Goal: Complete application form

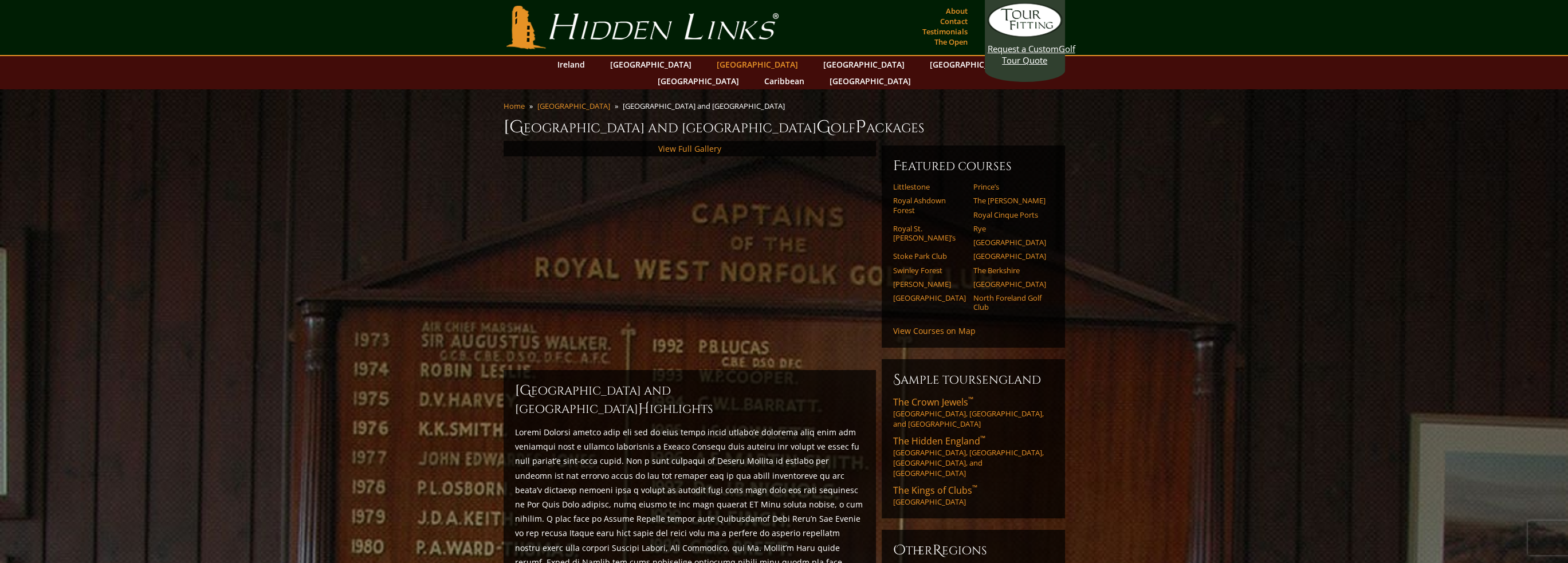
click at [711, 65] on link "[GEOGRAPHIC_DATA]" at bounding box center [757, 65] width 93 height 17
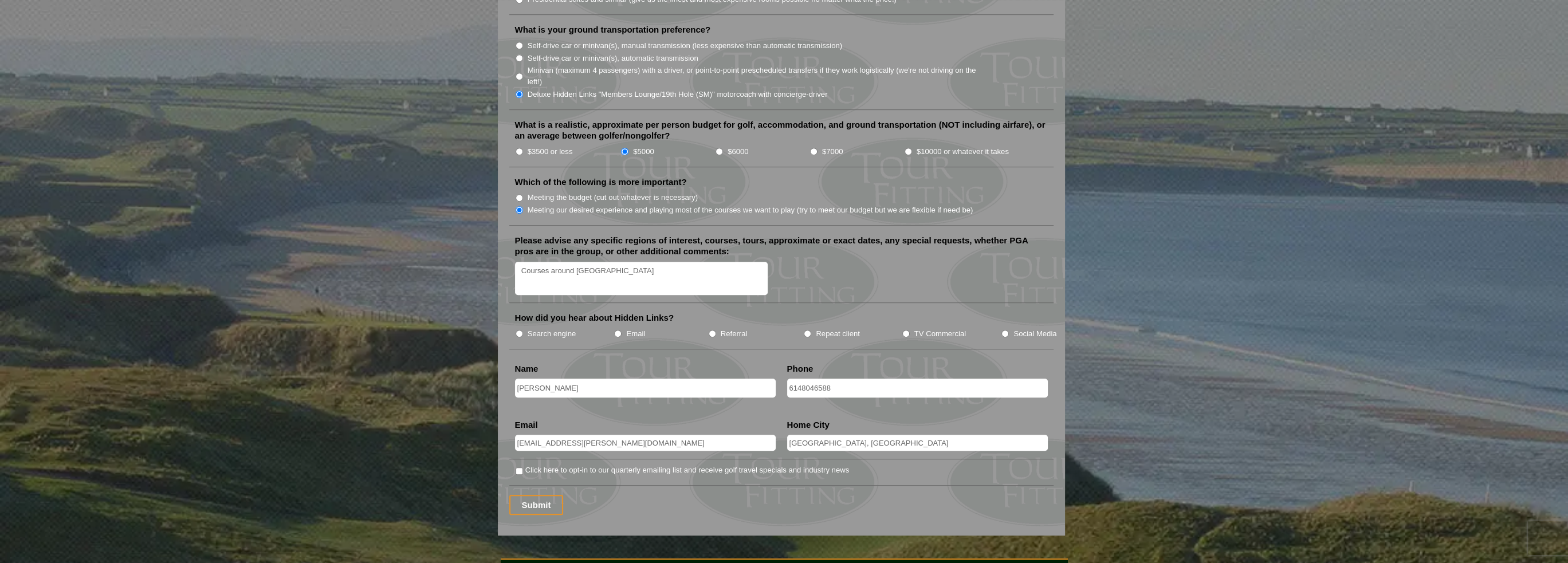
scroll to position [1260, 0]
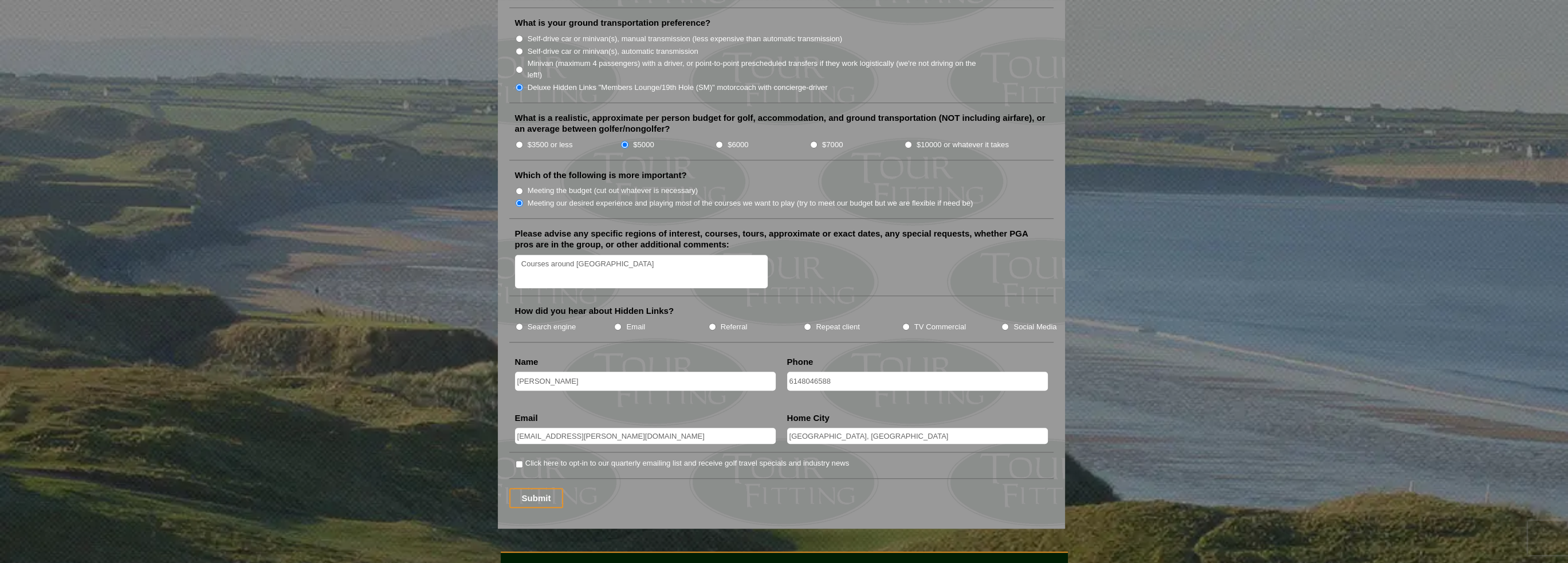
click at [521, 323] on input "Search engine" at bounding box center [519, 327] width 8 height 8
radio input "true"
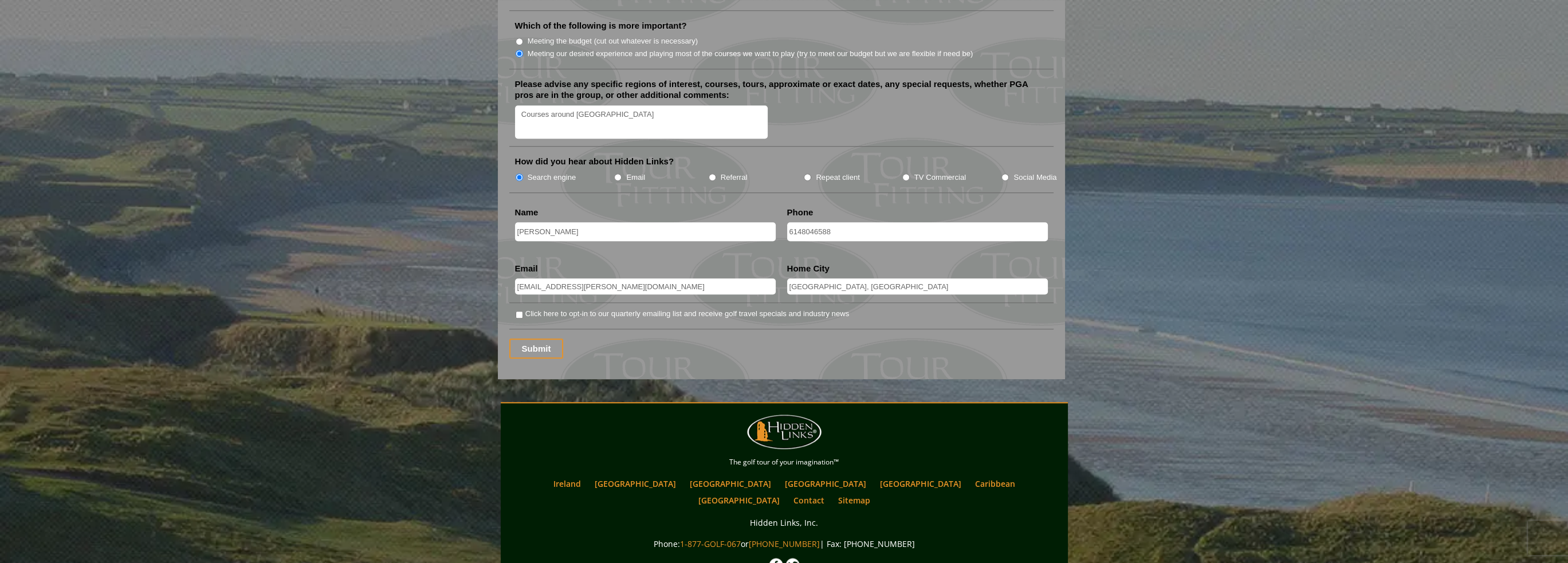
scroll to position [1470, 0]
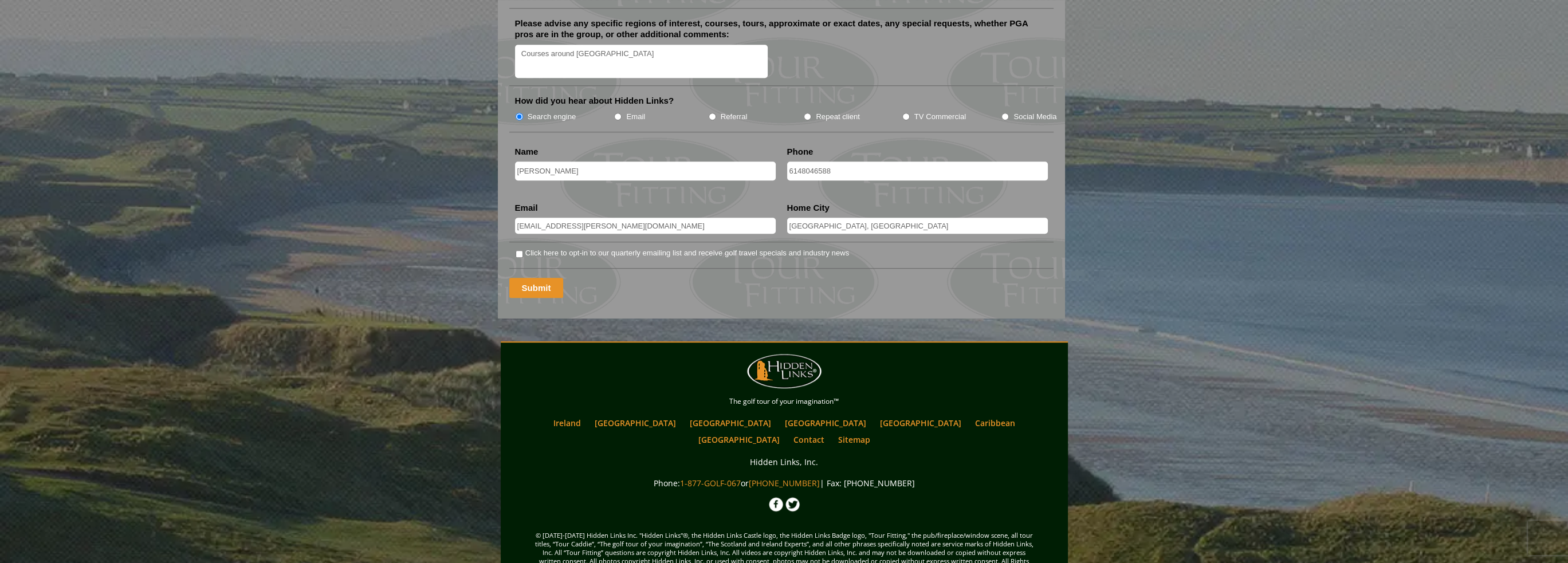
click at [543, 278] on input "Submit" at bounding box center [537, 287] width 54 height 20
